Goal: Information Seeking & Learning: Find specific page/section

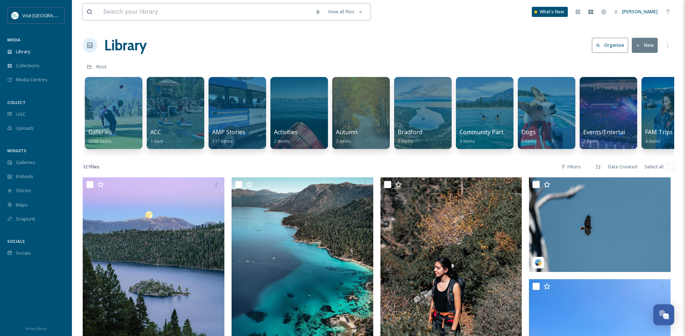
click at [121, 15] on input at bounding box center [206, 12] width 212 height 16
type input "knight monsters"
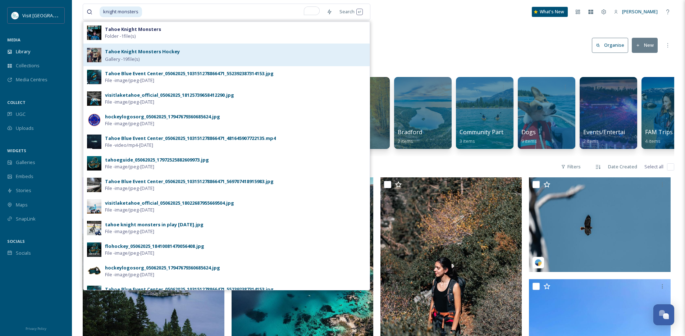
click at [138, 52] on strong "Tahoe Knight Monsters Hockey" at bounding box center [142, 51] width 75 height 6
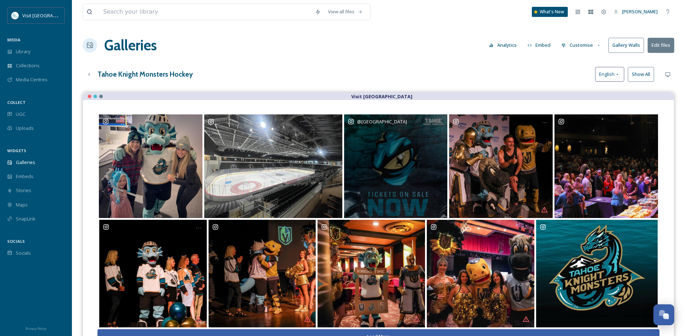
click at [386, 138] on div "@ [GEOGRAPHIC_DATA]" at bounding box center [396, 166] width 104 height 104
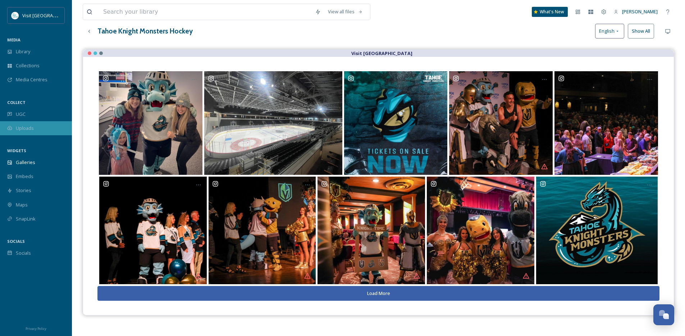
scroll to position [55, 0]
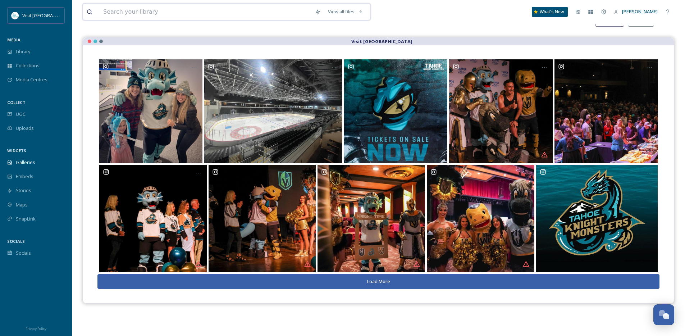
click at [113, 7] on input at bounding box center [206, 12] width 212 height 16
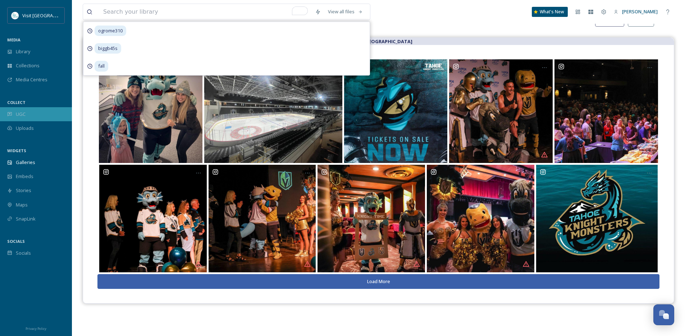
click at [24, 112] on span "UGC" at bounding box center [21, 114] width 10 height 7
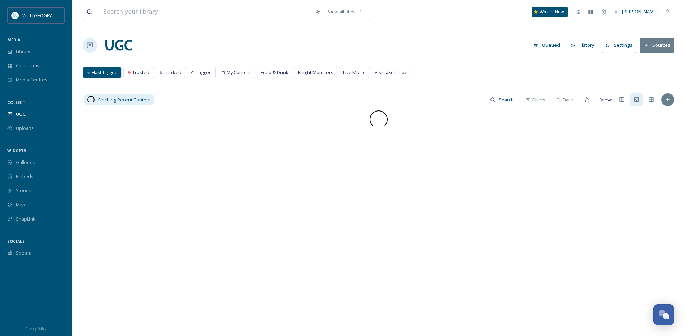
click at [471, 58] on div "View all files What's New [PERSON_NAME] UGC Queued History Settings Sources Has…" at bounding box center [378, 223] width 613 height 446
click at [497, 101] on input at bounding box center [506, 99] width 23 height 14
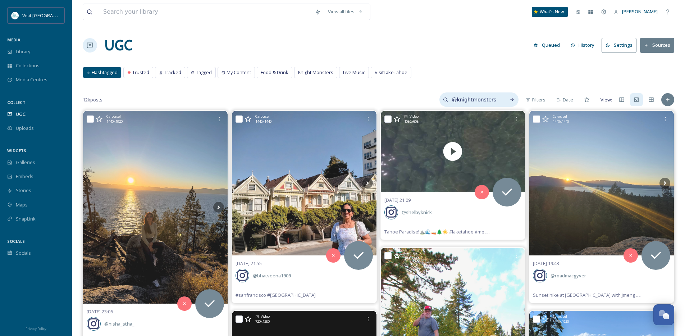
type input "@knightmonsters"
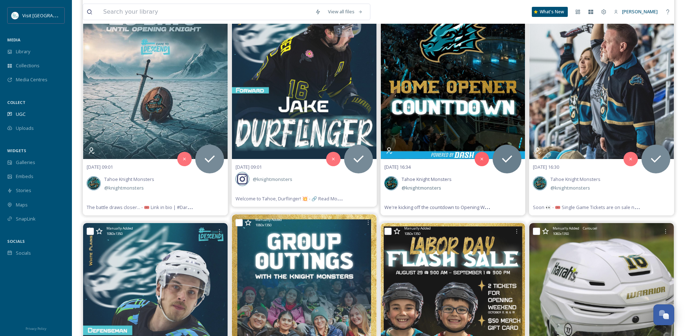
scroll to position [137, 0]
